Goal: Task Accomplishment & Management: Complete application form

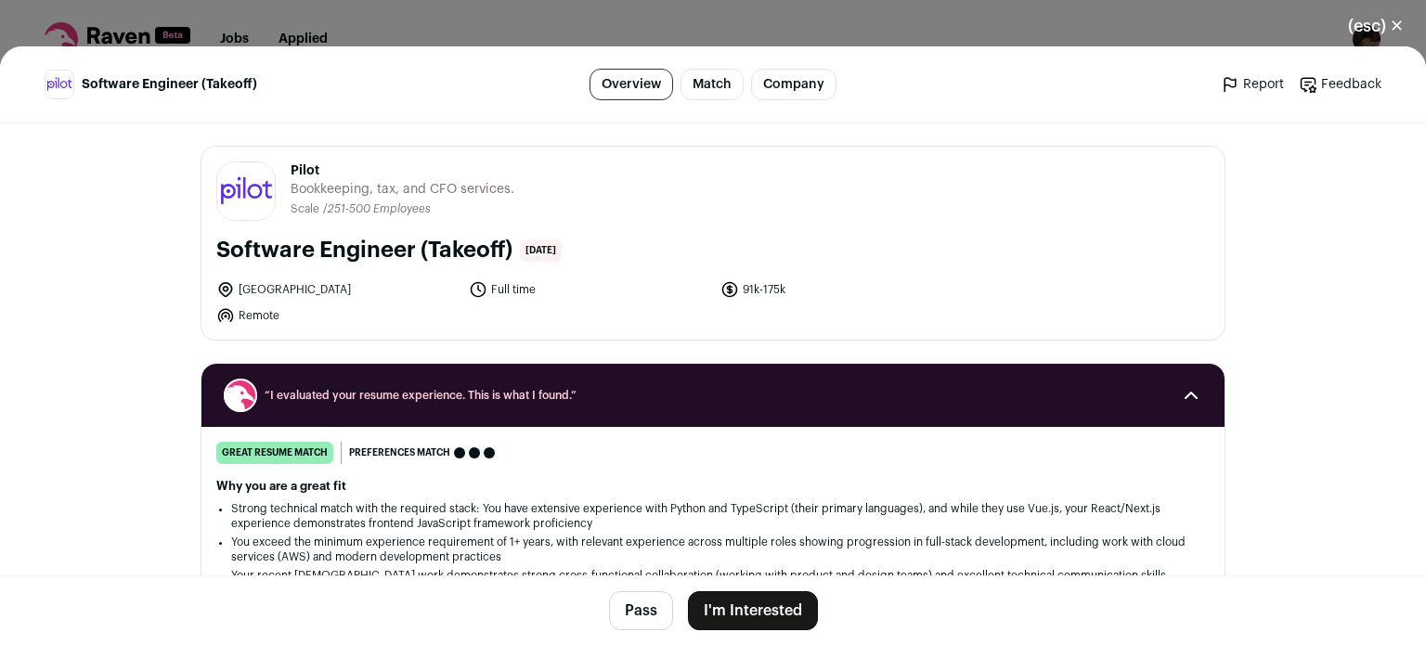
click at [774, 586] on footer "Pass I'm Interested" at bounding box center [713, 611] width 1426 height 70
click at [760, 605] on button "I'm Interested" at bounding box center [753, 610] width 130 height 39
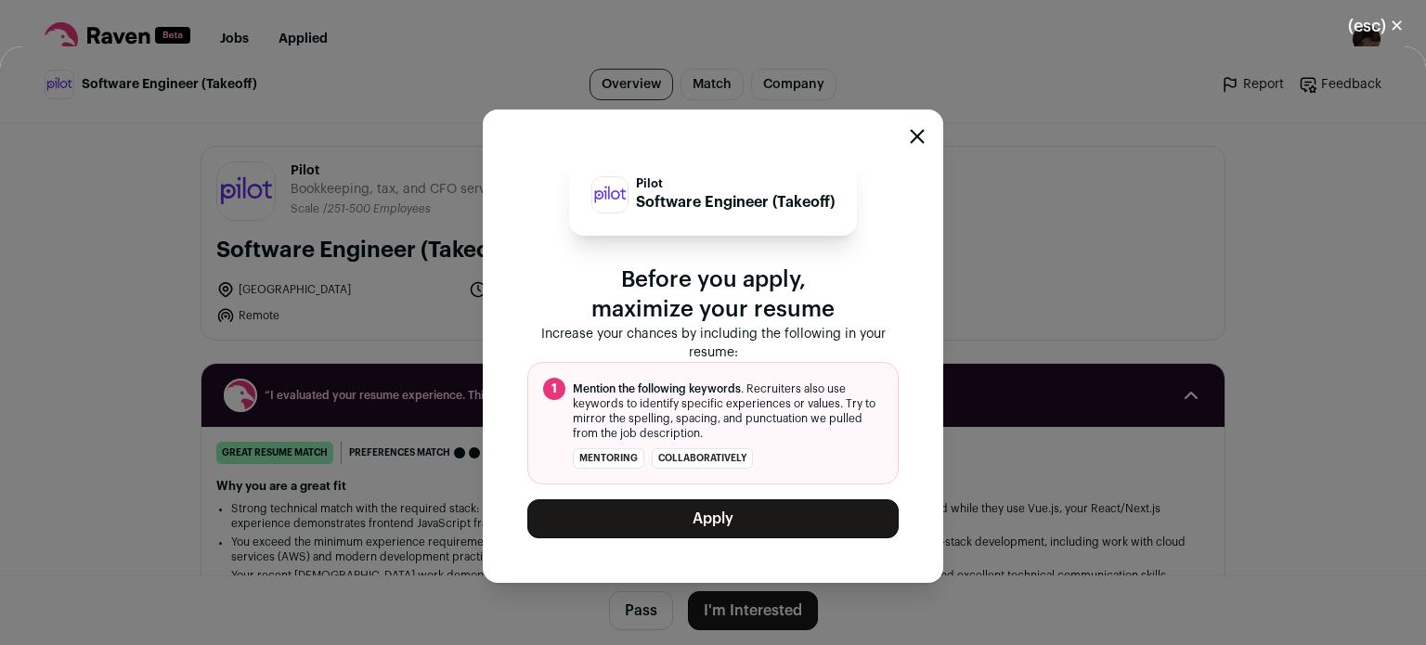
click at [698, 511] on button "Apply" at bounding box center [712, 519] width 371 height 39
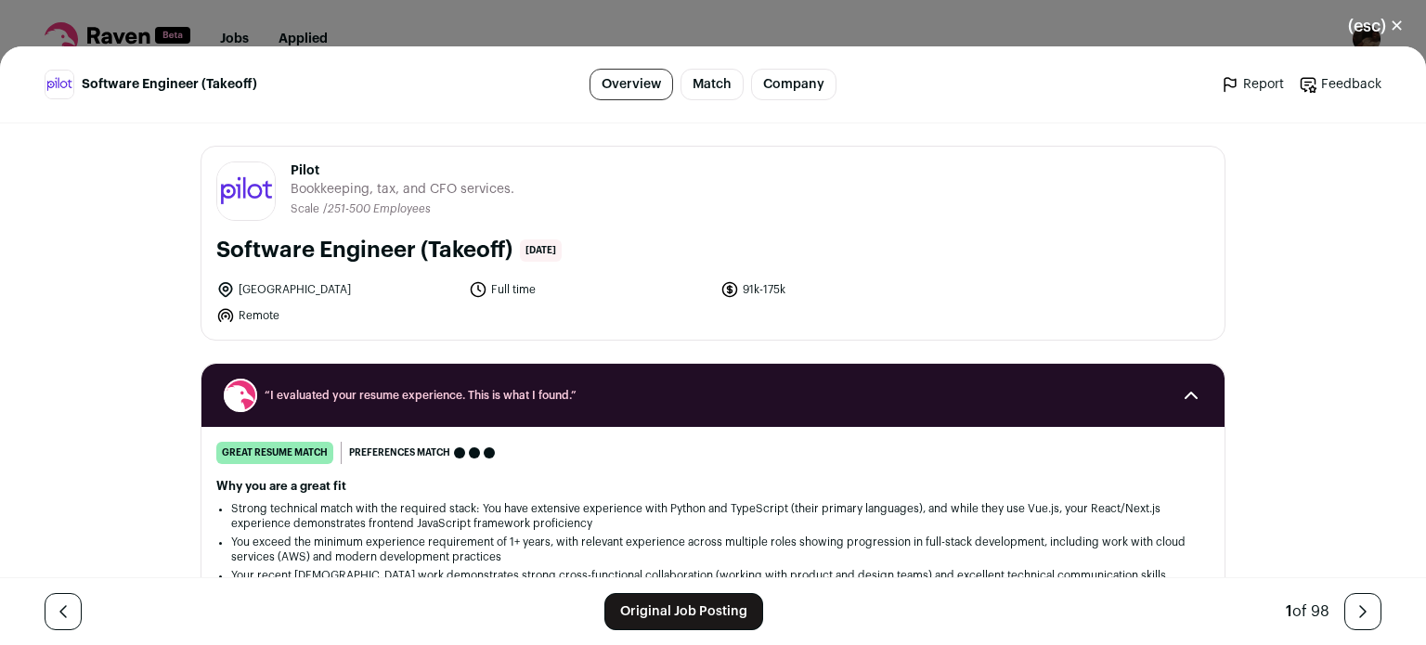
click at [1380, 21] on button "(esc) ✕" at bounding box center [1376, 26] width 100 height 41
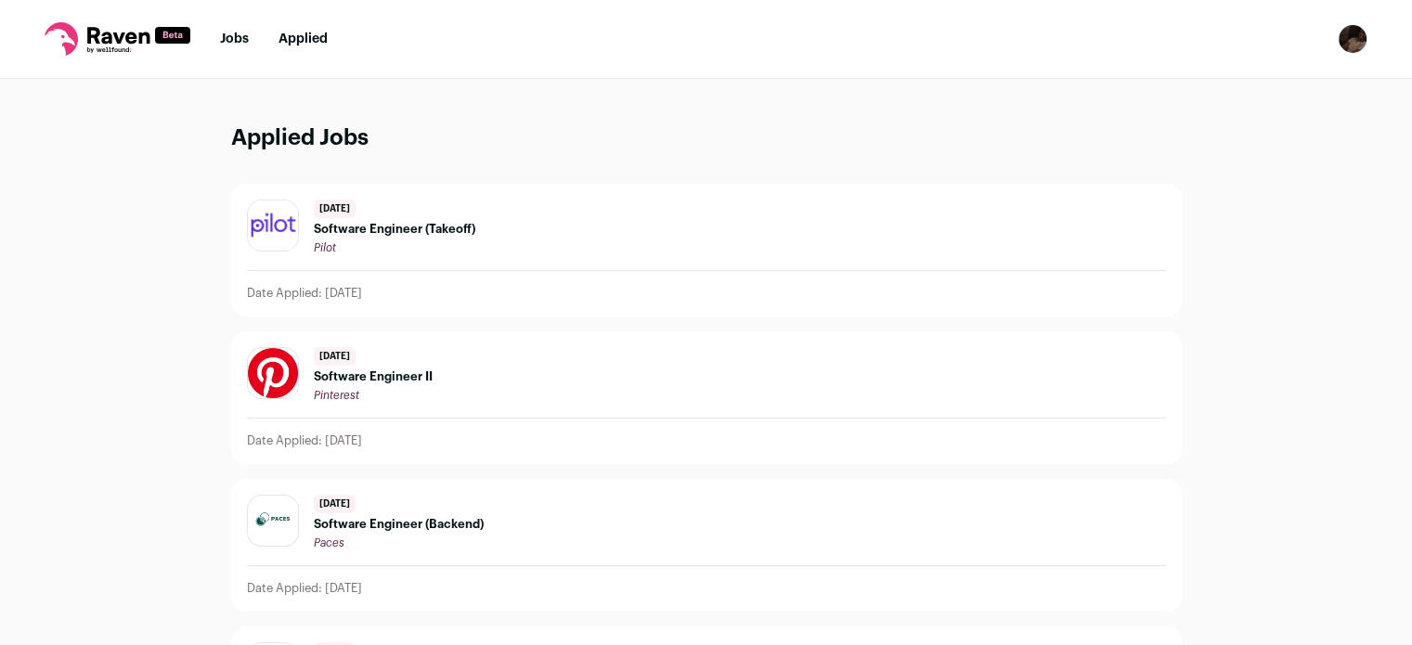
click at [228, 45] on link "Jobs" at bounding box center [234, 38] width 29 height 13
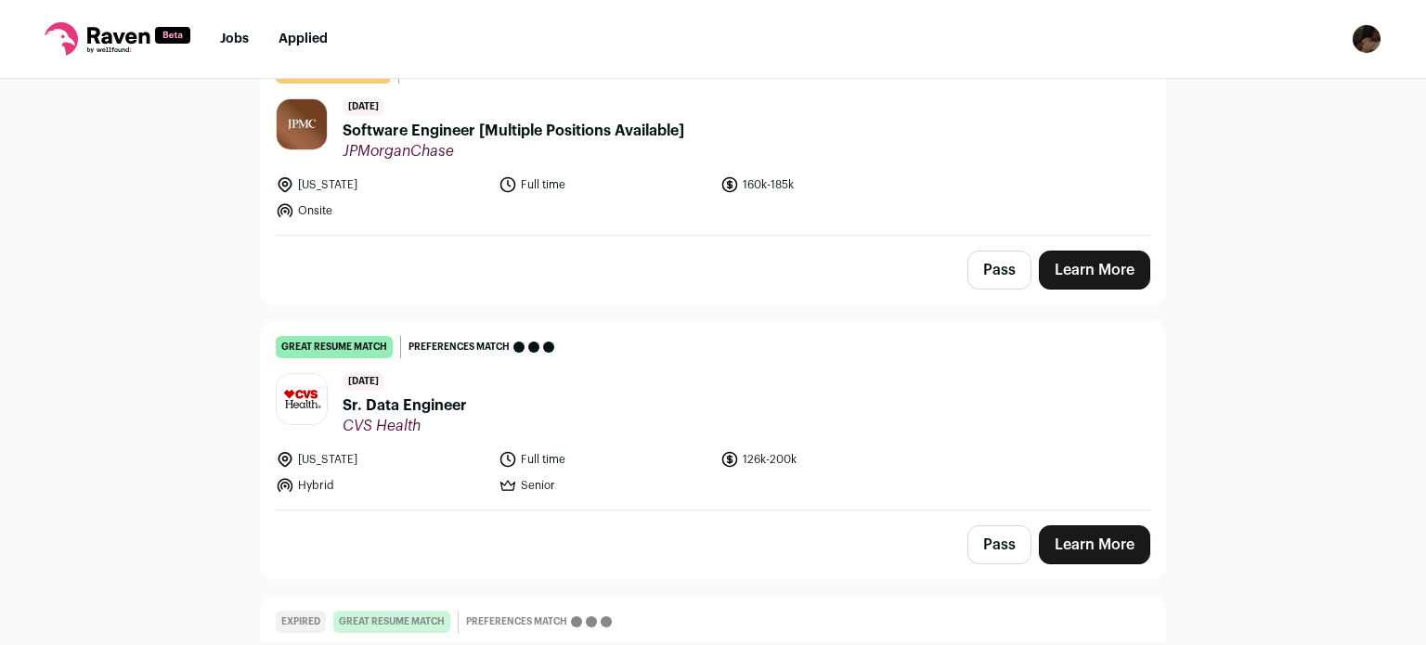
scroll to position [1215, 0]
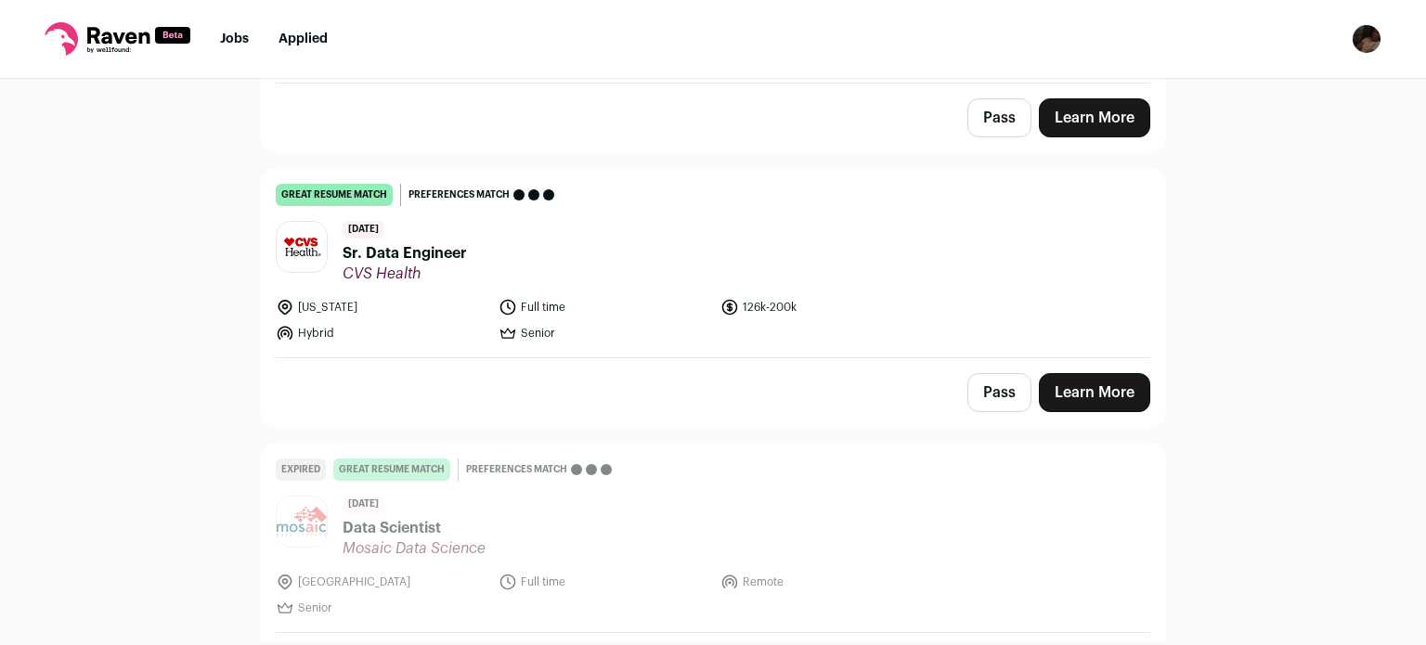
click at [1095, 104] on link "Learn More" at bounding box center [1094, 117] width 111 height 39
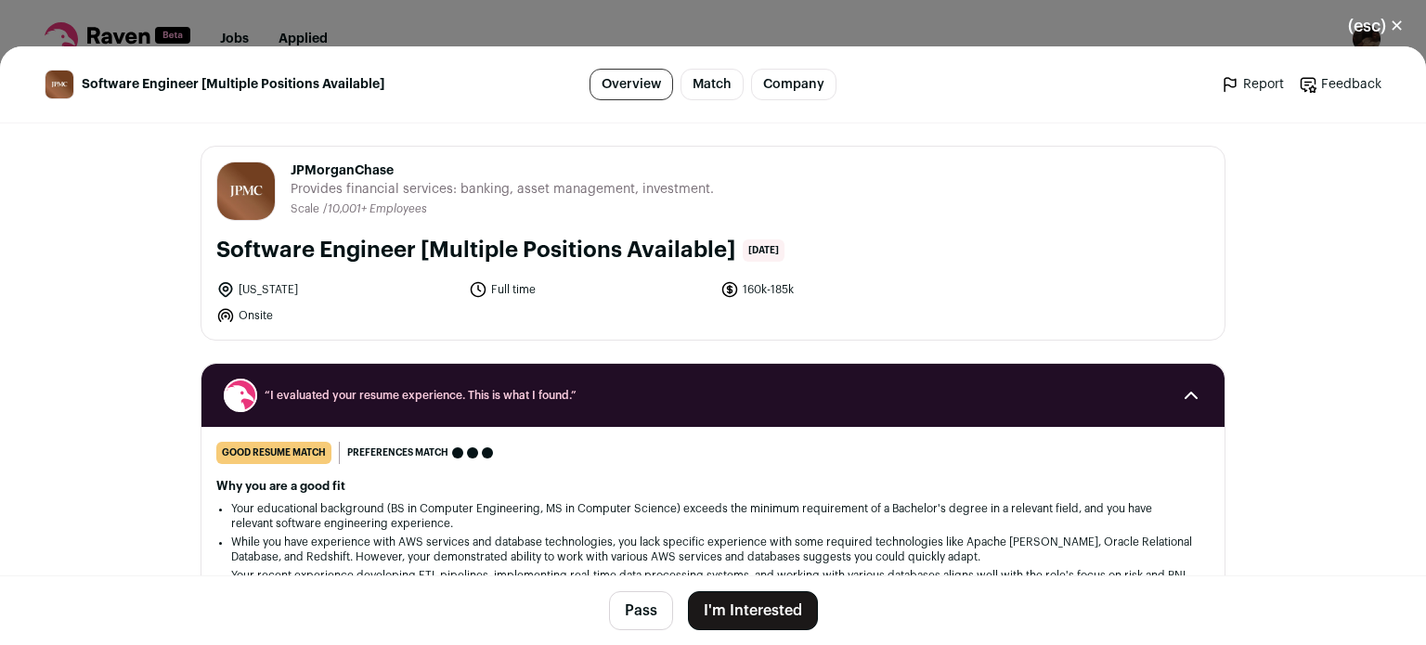
click at [742, 616] on button "I'm Interested" at bounding box center [753, 610] width 130 height 39
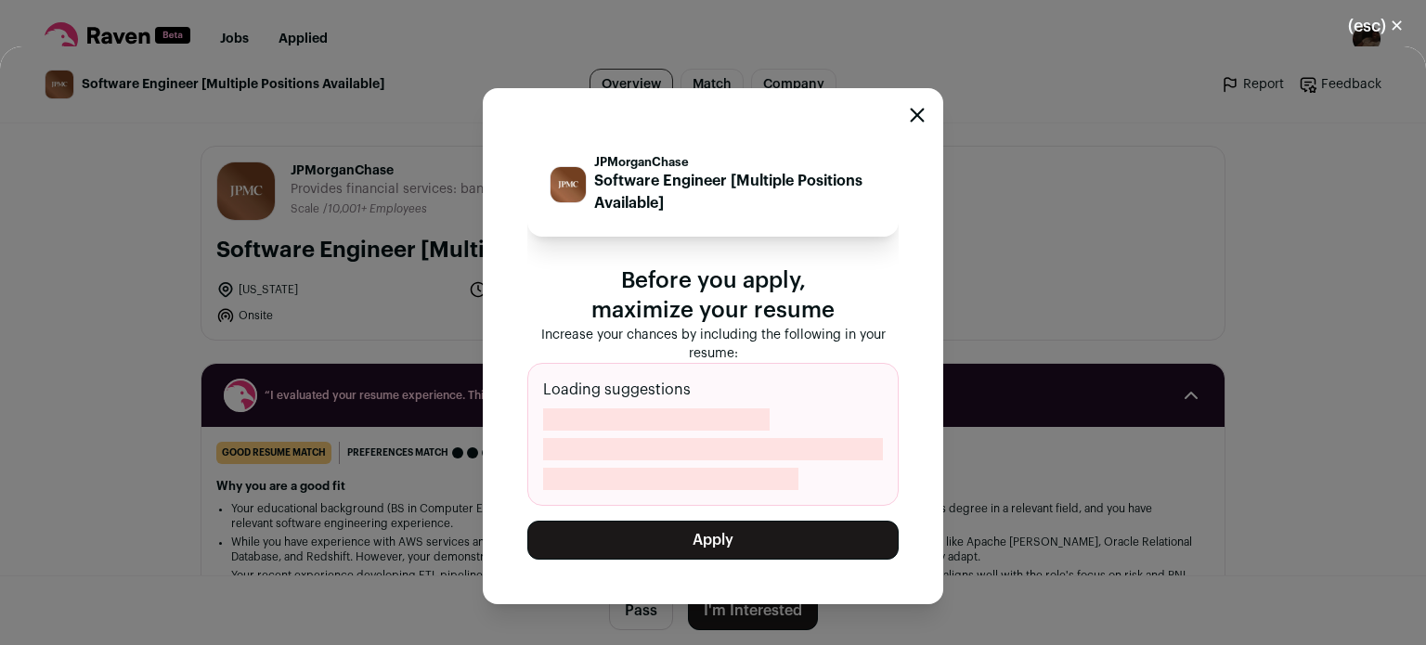
click at [657, 542] on button "Apply" at bounding box center [712, 540] width 371 height 39
